Goal: Task Accomplishment & Management: Manage account settings

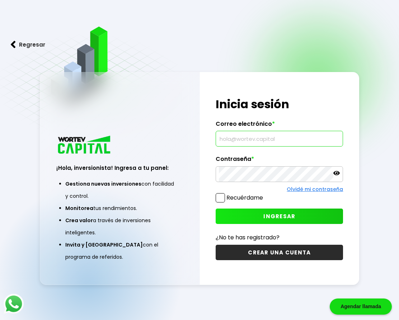
click at [241, 144] on input "text" at bounding box center [279, 138] width 121 height 15
type input "[EMAIL_ADDRESS][DOMAIN_NAME]"
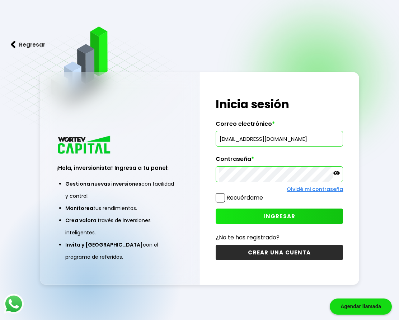
click at [282, 218] on span "INGRESAR" at bounding box center [279, 217] width 32 height 8
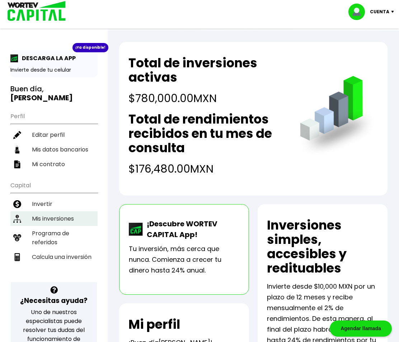
click at [46, 211] on li "Mis inversiones" at bounding box center [53, 218] width 87 height 15
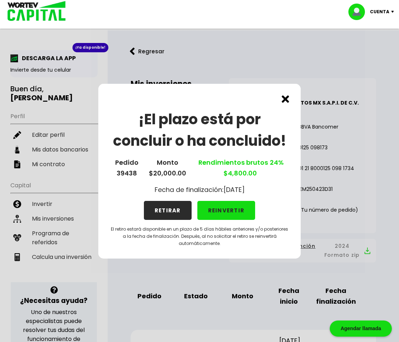
click at [175, 212] on button "RETIRAR" at bounding box center [168, 210] width 48 height 19
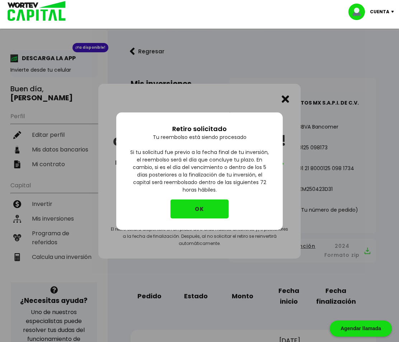
click at [192, 213] on button "OK" at bounding box center [199, 209] width 58 height 19
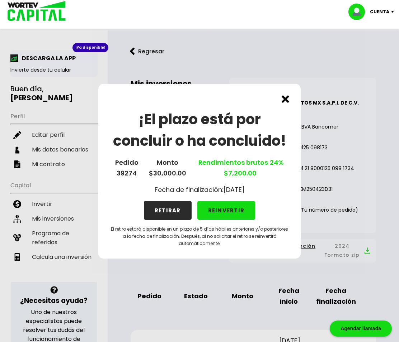
click at [168, 212] on button "RETIRAR" at bounding box center [168, 210] width 48 height 19
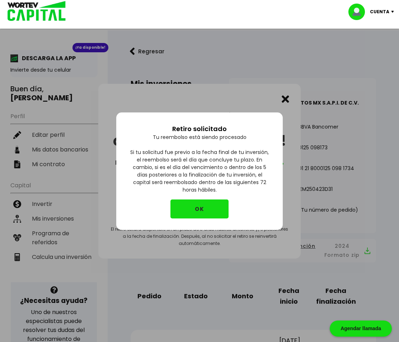
click at [202, 209] on button "OK" at bounding box center [199, 209] width 58 height 19
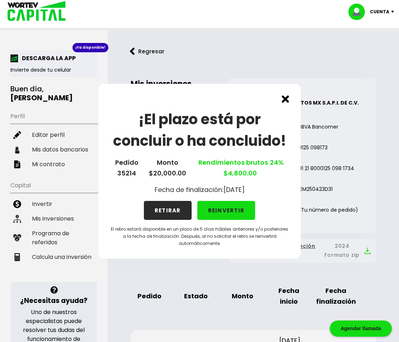
click at [168, 208] on button "RETIRAR" at bounding box center [168, 210] width 48 height 19
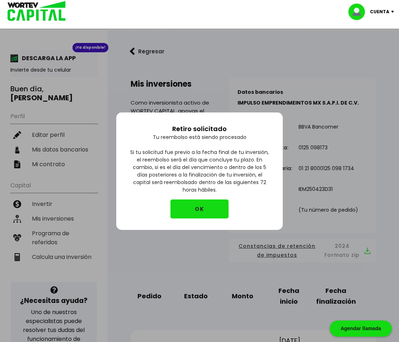
click at [196, 209] on button "OK" at bounding box center [199, 209] width 58 height 19
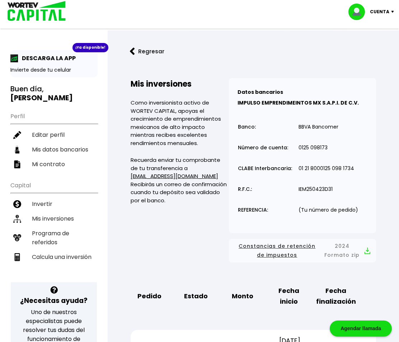
click at [172, 232] on div "Mis inversiones Como inversionista activo de WORTEV CAPITAL, apoyas el crecimie…" at bounding box center [179, 170] width 98 height 185
click at [390, 11] on img at bounding box center [394, 12] width 10 height 2
click at [366, 47] on li "Cerrar sesión" at bounding box center [371, 48] width 57 height 15
